Goal: Transaction & Acquisition: Purchase product/service

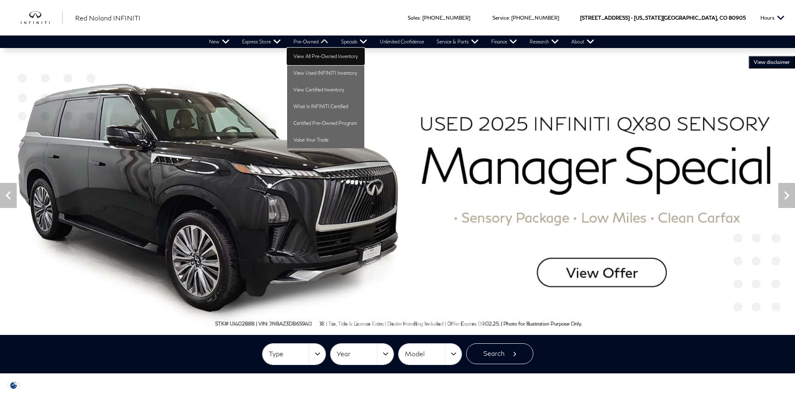
click at [309, 54] on link "View All Pre-Owned Inventory" at bounding box center [325, 56] width 77 height 17
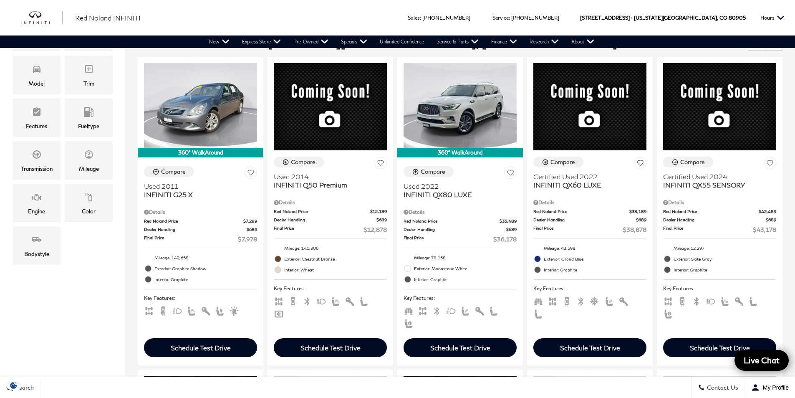
scroll to position [209, 0]
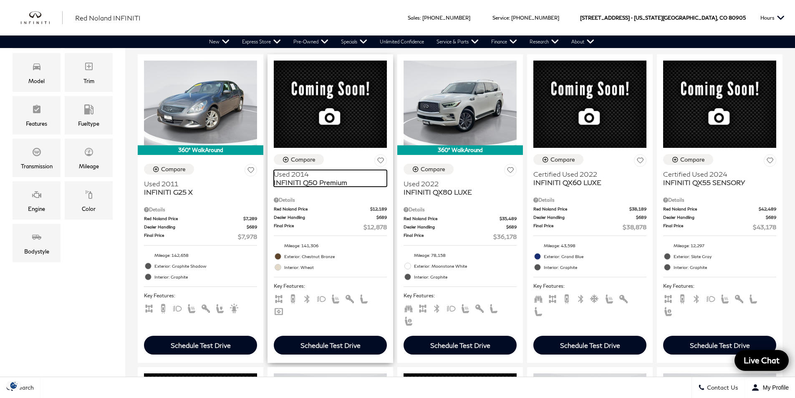
click at [297, 178] on span "INFINITI Q50 Premium" at bounding box center [327, 182] width 107 height 8
